Goal: Information Seeking & Learning: Compare options

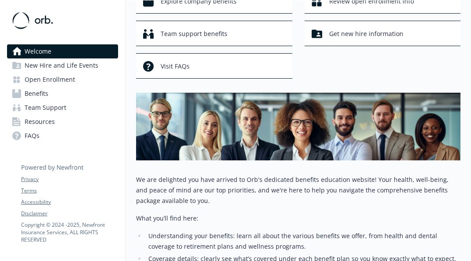
scroll to position [45, 0]
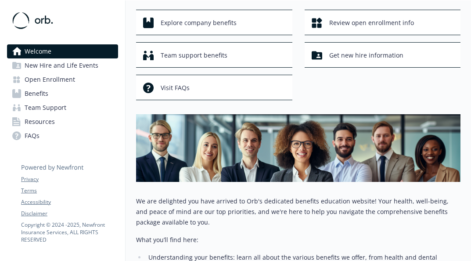
click at [79, 83] on link "Open Enrollment" at bounding box center [62, 79] width 111 height 14
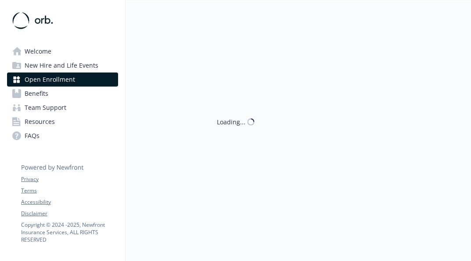
scroll to position [45, 0]
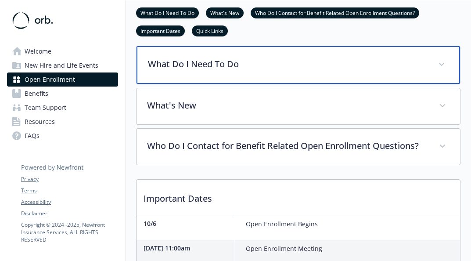
click at [266, 74] on div "What Do I Need To Do" at bounding box center [299, 65] width 324 height 38
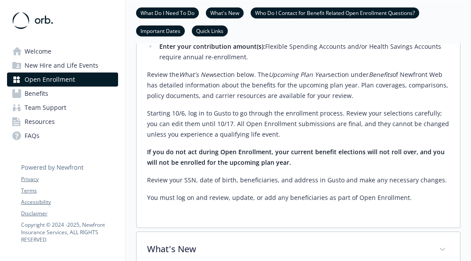
scroll to position [268, 0]
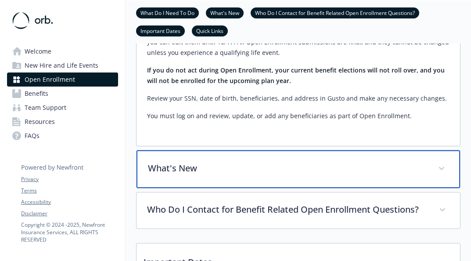
click at [327, 169] on p "What's New" at bounding box center [288, 168] width 280 height 13
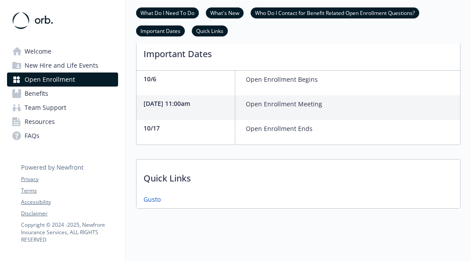
scroll to position [585, 0]
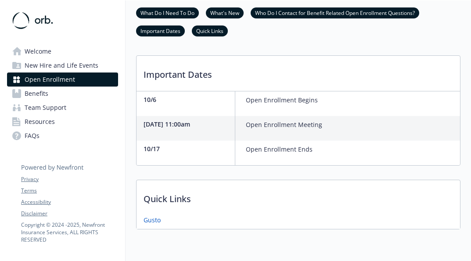
click at [46, 89] on span "Benefits" at bounding box center [37, 94] width 24 height 14
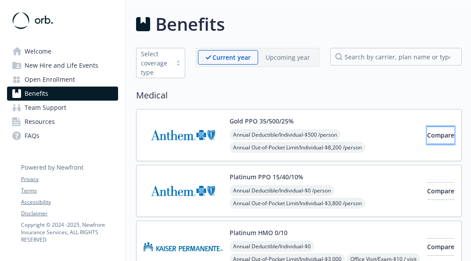
click at [427, 139] on span "Compare" at bounding box center [440, 135] width 27 height 8
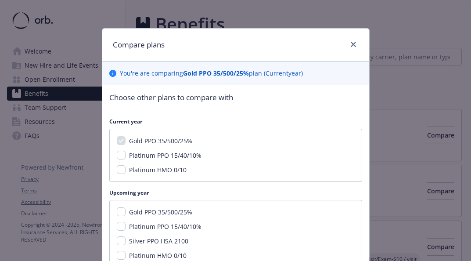
scroll to position [70, 0]
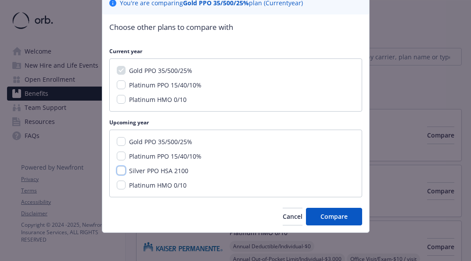
click at [123, 170] on input "Silver PPO HSA 2100" at bounding box center [121, 170] width 9 height 9
checkbox input "true"
click at [123, 142] on input "Gold PPO 35/500/25%" at bounding box center [121, 141] width 9 height 9
checkbox input "true"
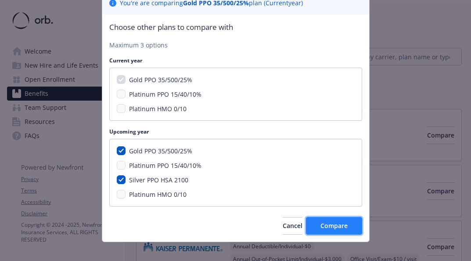
click at [330, 224] on span "Compare" at bounding box center [334, 225] width 27 height 8
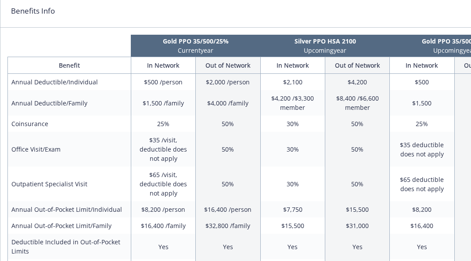
scroll to position [0, 0]
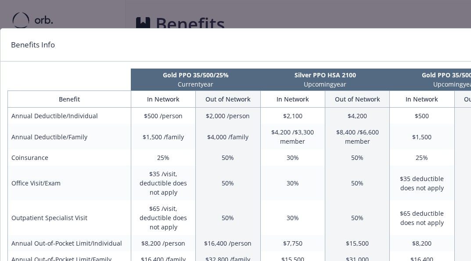
click at [444, 35] on div "Benefits Info" at bounding box center [263, 45] width 526 height 33
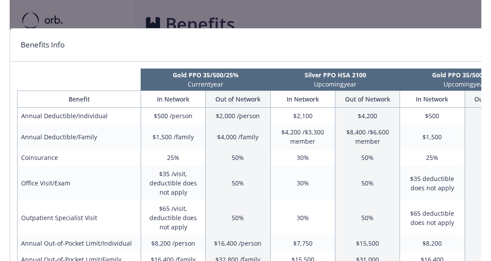
scroll to position [0, 56]
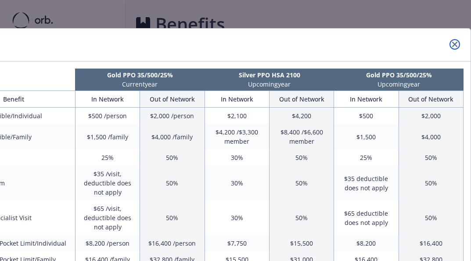
click at [451, 44] on link "close" at bounding box center [455, 44] width 11 height 11
